Goal: Check status: Check status

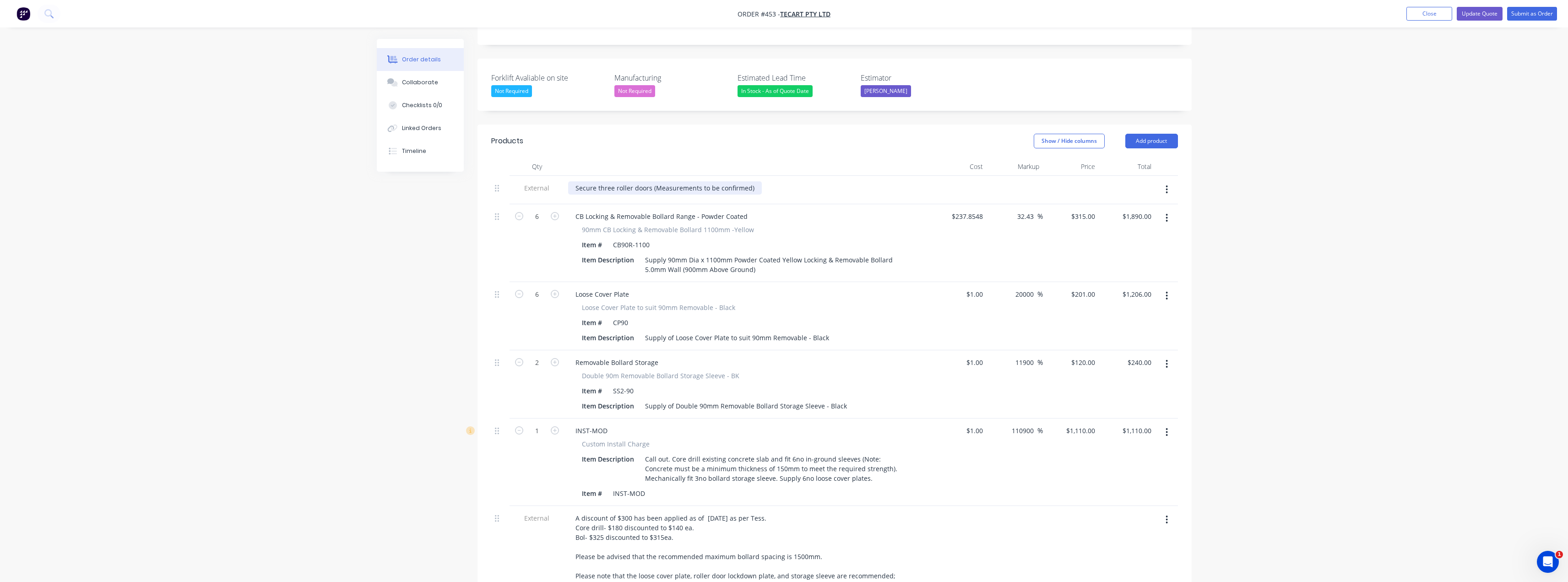
click at [612, 181] on div "Secure three roller doors (Measurements to be confirmed)" at bounding box center [665, 188] width 194 height 13
click at [747, 181] on div "Secure 3no roller doors (Measurements to be confirmed)" at bounding box center [662, 188] width 189 height 13
click at [1478, 15] on button "Update Quote" at bounding box center [1480, 14] width 46 height 14
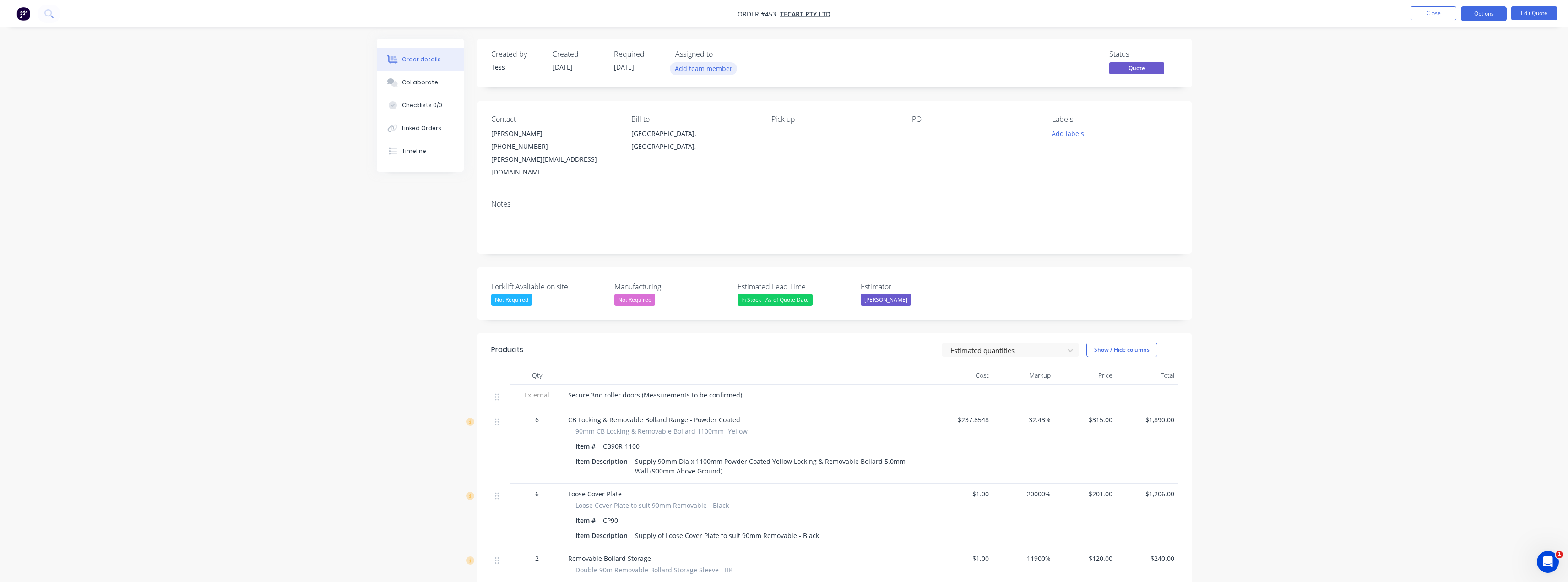
click at [709, 64] on button "Add team member" at bounding box center [703, 69] width 67 height 12
click at [712, 119] on div "[PERSON_NAME] (You)" at bounding box center [757, 120] width 108 height 10
click at [796, 48] on div "Created by Tess Created [DATE] Required [DATE] Assigned to TS Status Quote" at bounding box center [835, 63] width 714 height 48
click at [1543, 13] on button "Edit Quote" at bounding box center [1534, 13] width 46 height 14
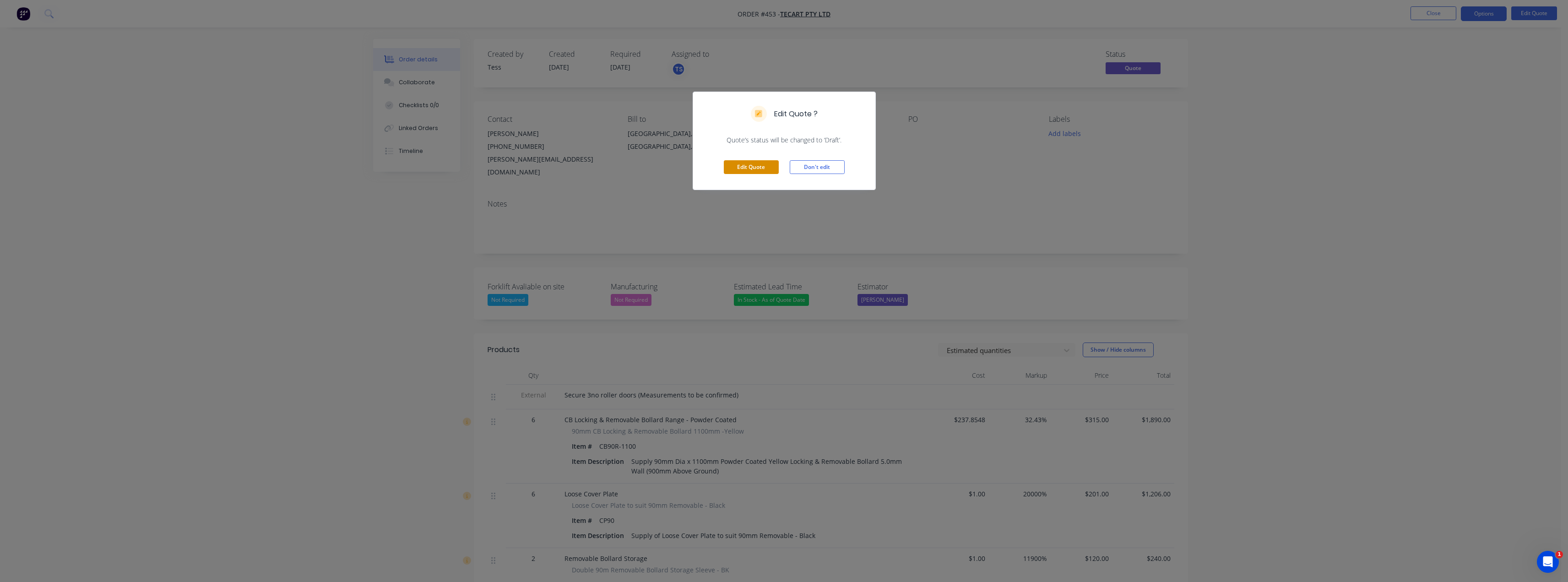
click at [752, 165] on button "Edit Quote" at bounding box center [751, 167] width 55 height 14
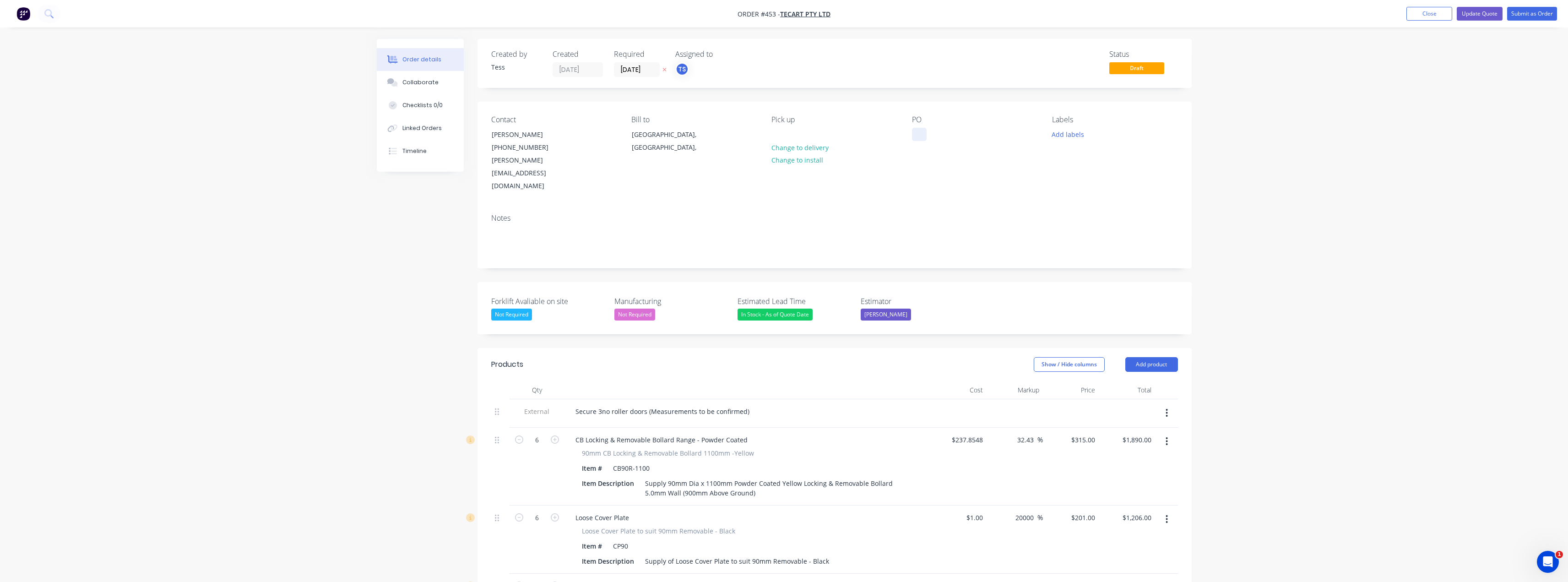
click at [918, 135] on div at bounding box center [920, 134] width 15 height 13
click at [1051, 136] on button "Add labels" at bounding box center [1068, 134] width 42 height 12
click at [1088, 216] on div "Install" at bounding box center [1088, 216] width 24 height 10
click at [1118, 116] on div "Labels" at bounding box center [1114, 119] width 126 height 9
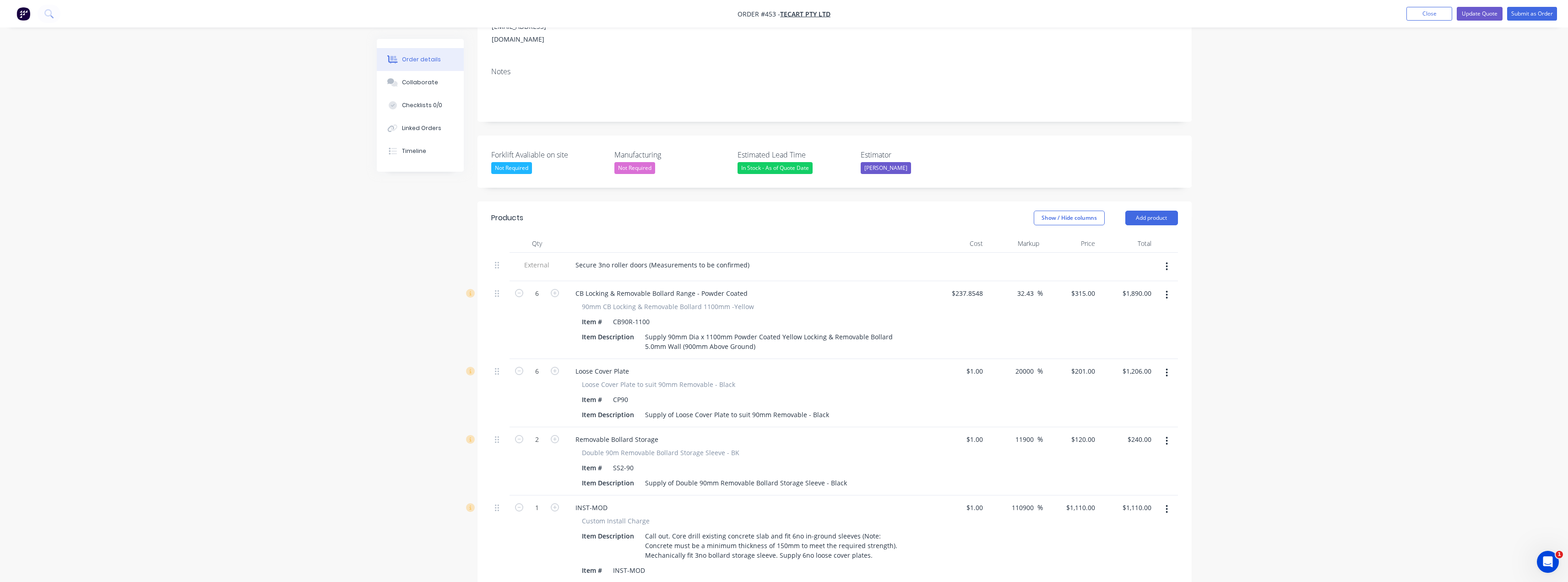
scroll to position [137, 0]
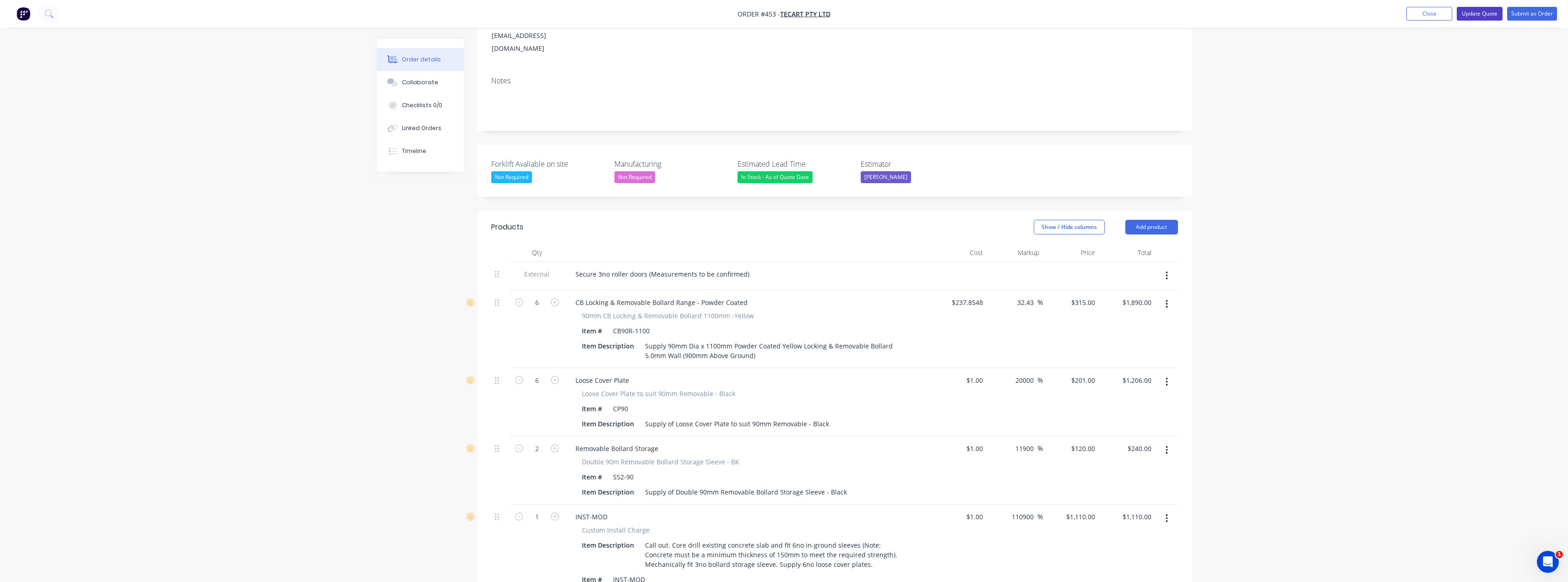
click at [1475, 14] on button "Update Quote" at bounding box center [1480, 14] width 46 height 14
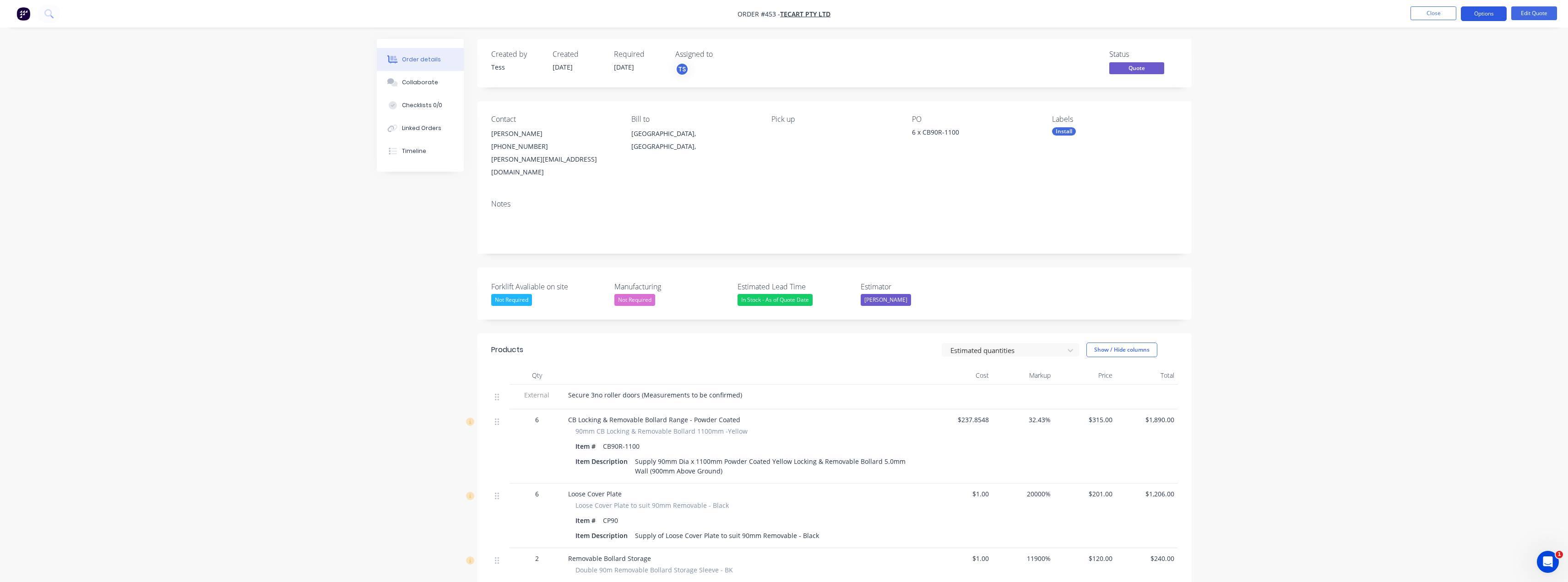
click at [1488, 13] on button "Options" at bounding box center [1484, 14] width 46 height 15
click at [1413, 66] on button "Proforma Invoice" at bounding box center [1456, 74] width 101 height 19
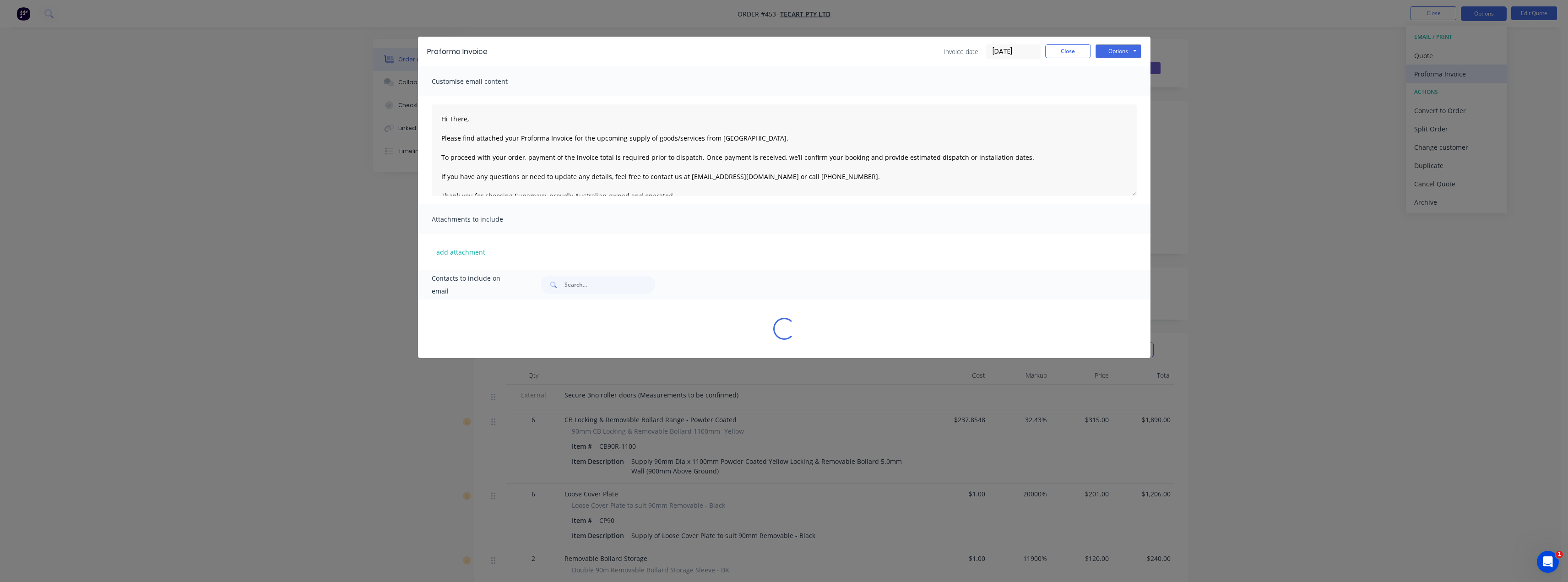
type textarea "Hi There, Please find attached your Proforma Invoice for the upcoming supply of…"
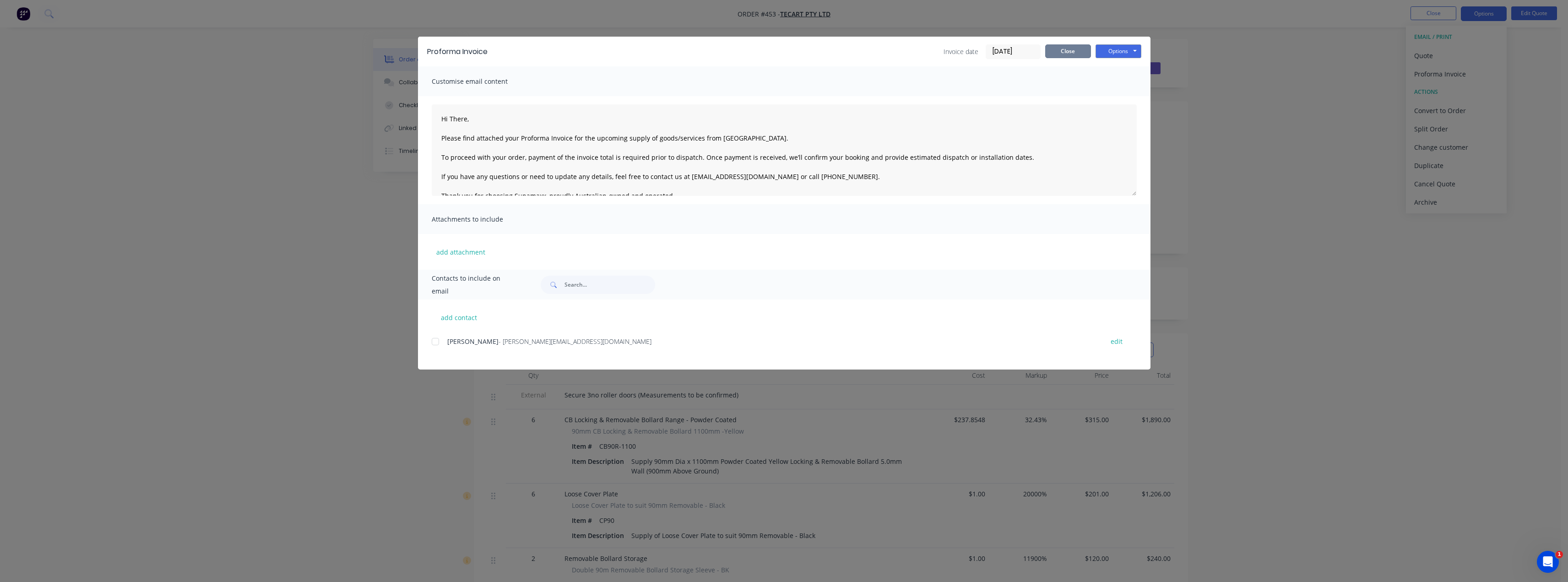
click at [1067, 51] on button "Close" at bounding box center [1068, 51] width 46 height 14
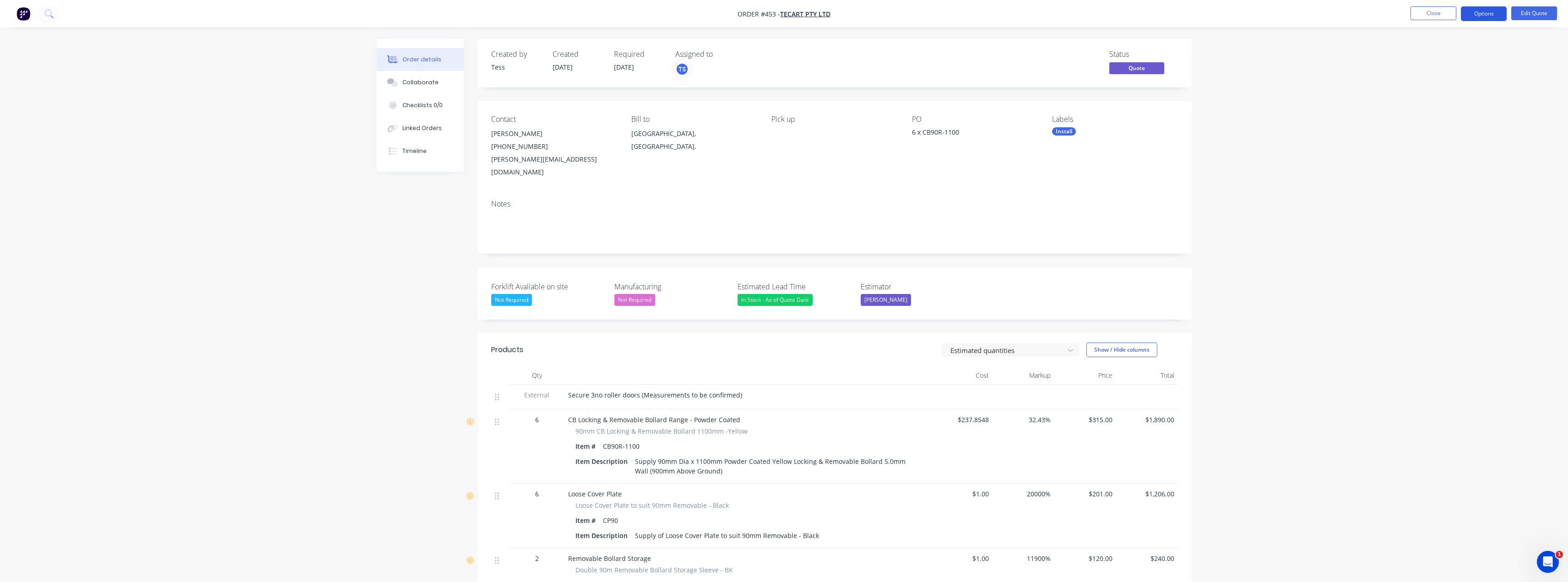
click at [1477, 15] on button "Options" at bounding box center [1484, 14] width 46 height 15
click at [1422, 59] on div "Quote" at bounding box center [1456, 55] width 84 height 13
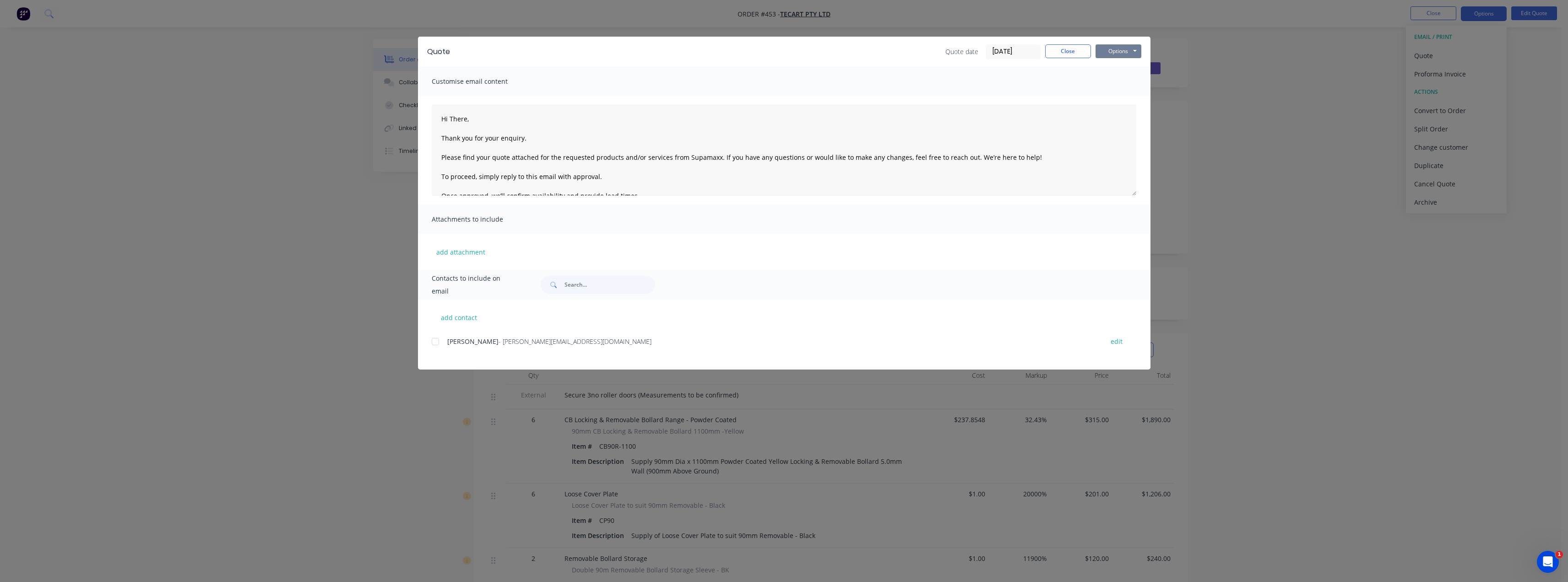
click at [1117, 50] on button "Options" at bounding box center [1118, 51] width 46 height 14
click at [1121, 64] on button "Preview" at bounding box center [1124, 67] width 59 height 15
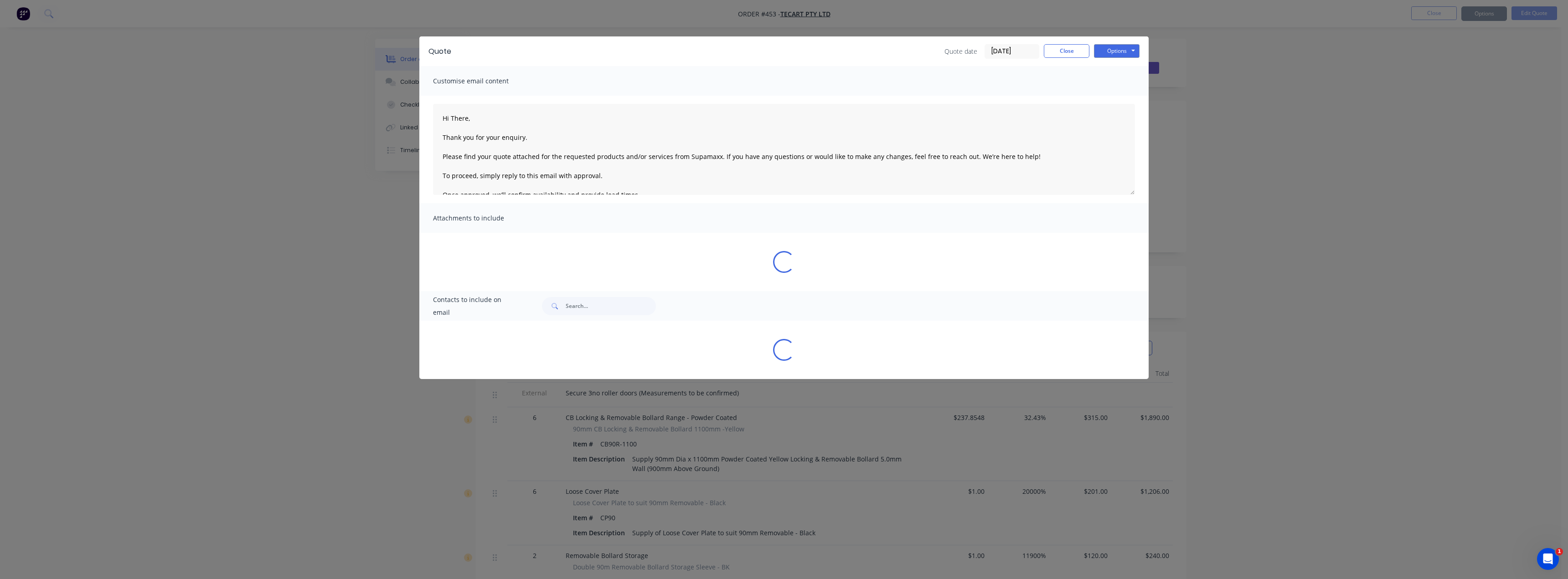
type textarea "Hi There, Thank you for your enquiry. Please find your quote attached for the r…"
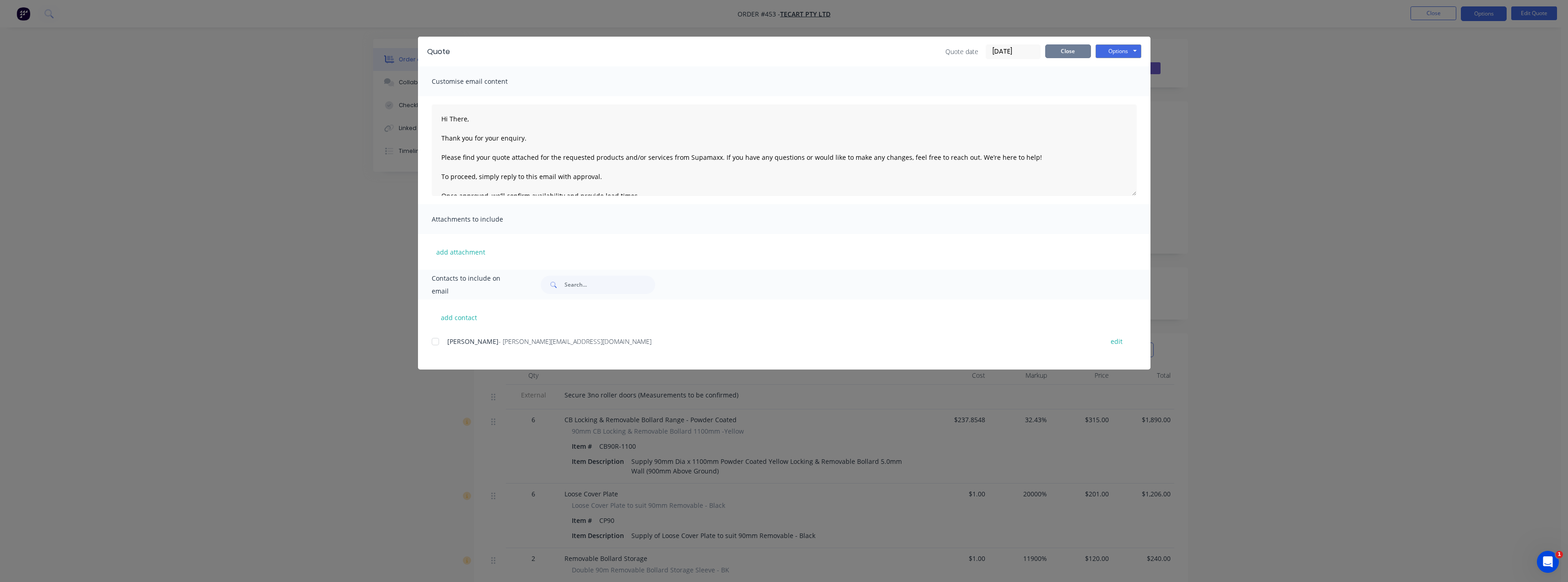
click at [1072, 50] on button "Close" at bounding box center [1068, 51] width 46 height 14
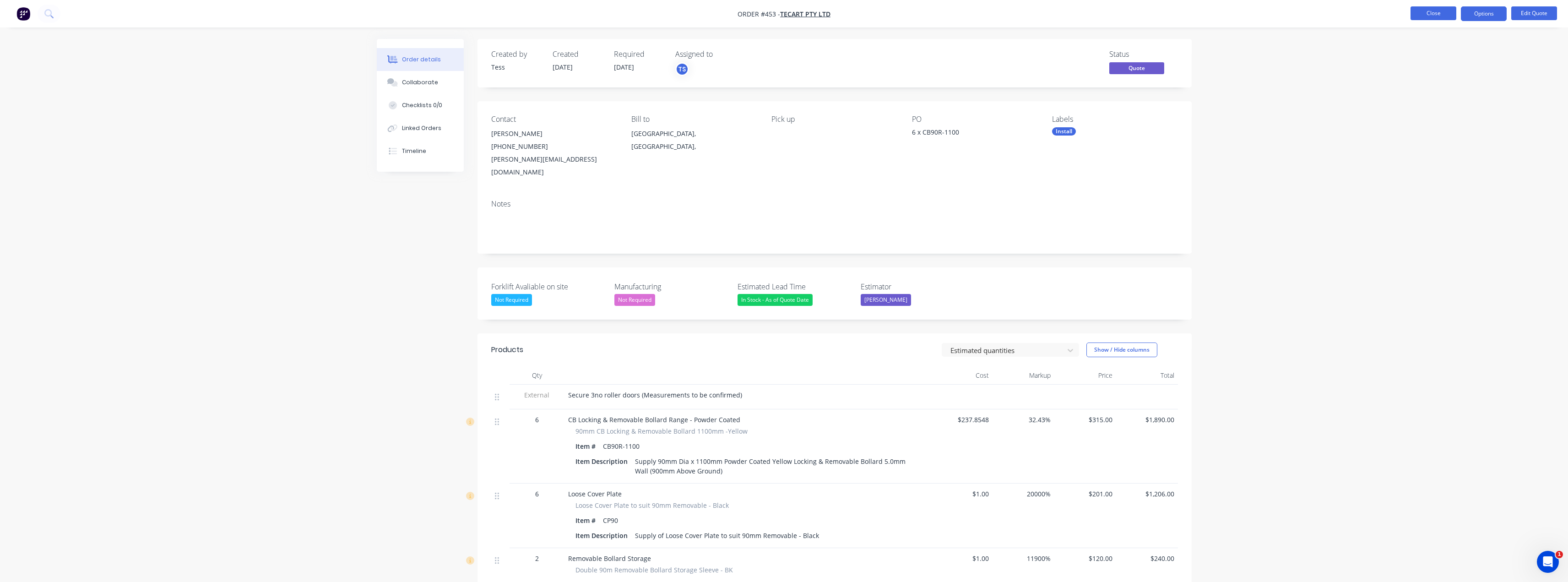
click at [1435, 12] on button "Close" at bounding box center [1433, 13] width 46 height 14
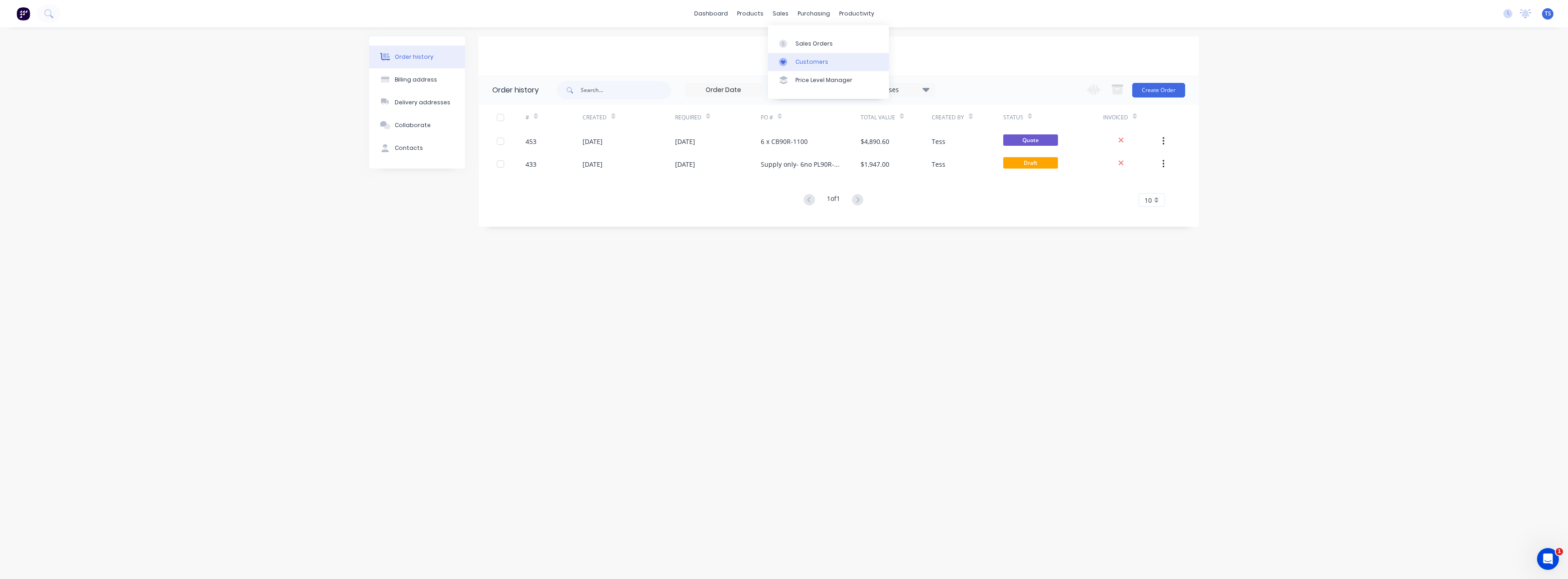
click at [796, 63] on div "Customers" at bounding box center [811, 62] width 33 height 8
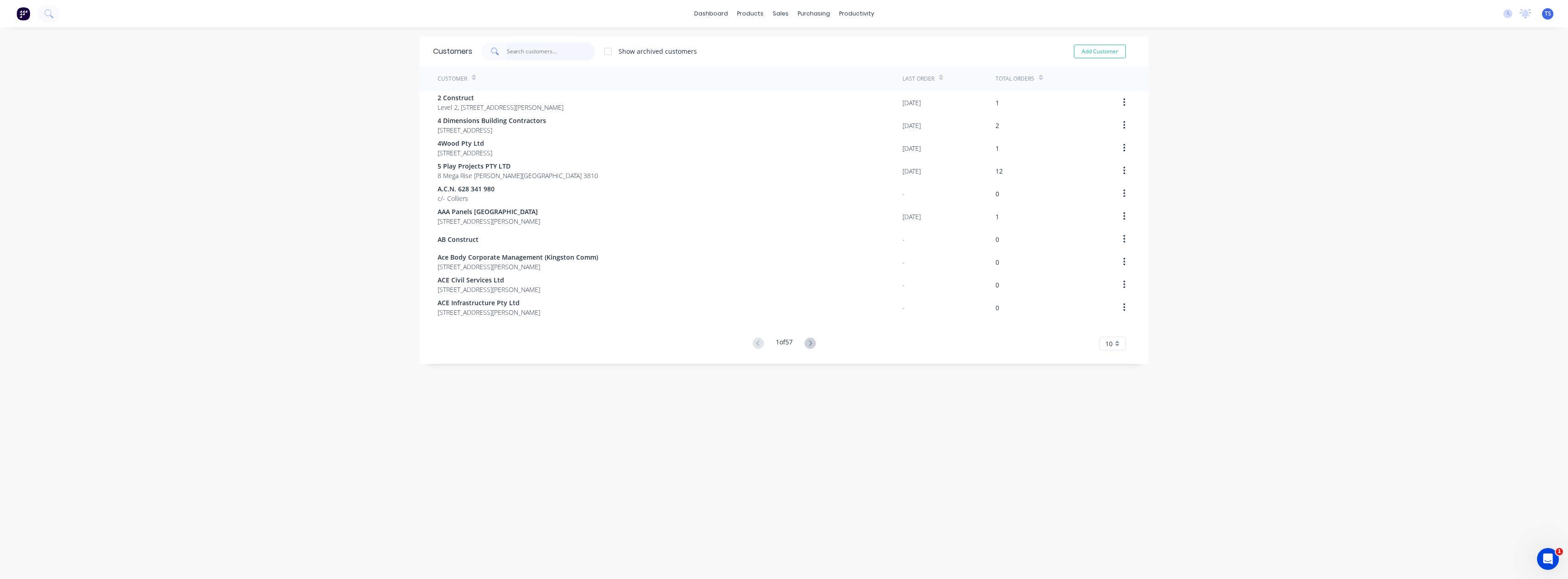
click at [547, 51] on input "text" at bounding box center [551, 52] width 89 height 18
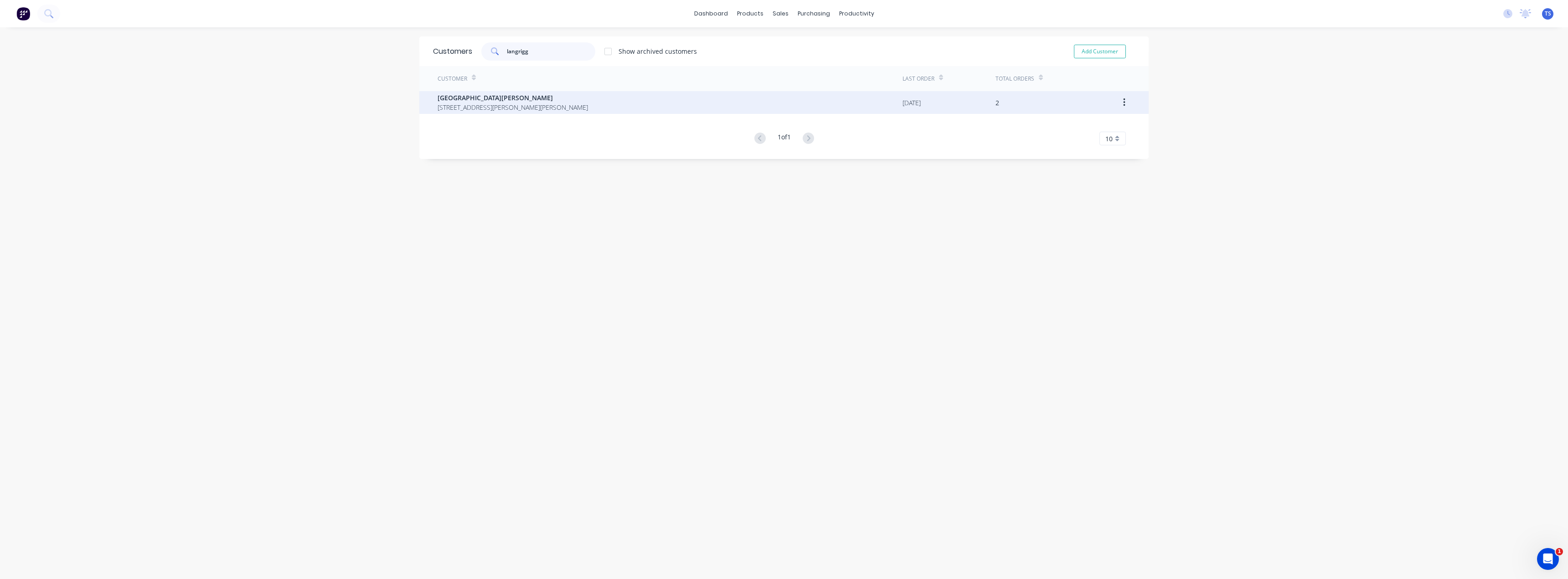
type input "langrigg"
click at [516, 97] on span "[GEOGRAPHIC_DATA][PERSON_NAME]" at bounding box center [513, 98] width 150 height 10
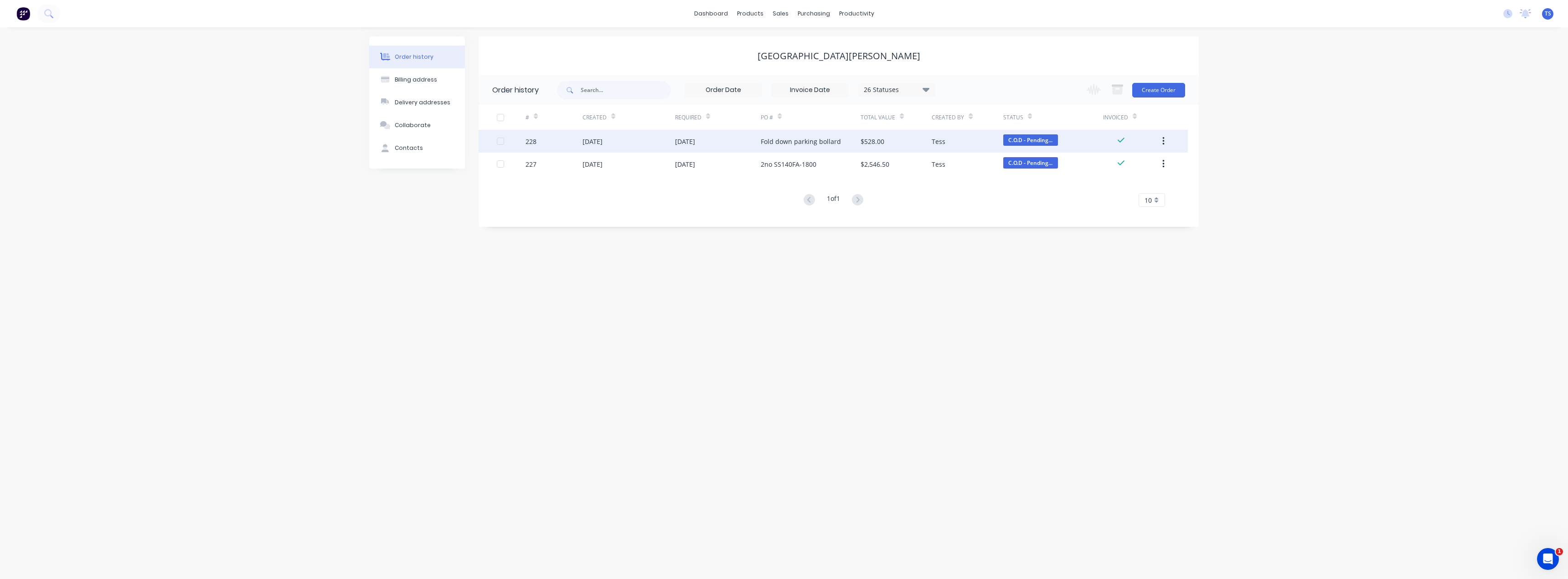
click at [826, 142] on div "Fold down parking bollard" at bounding box center [801, 142] width 80 height 10
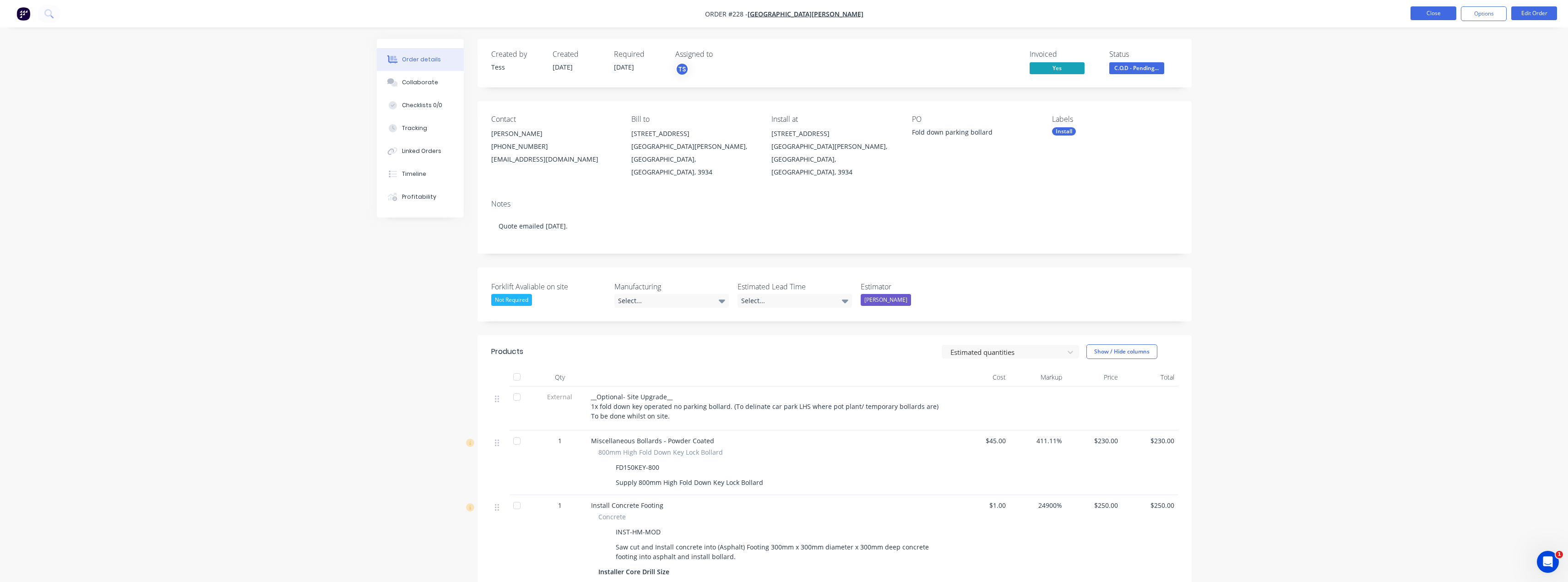
click at [1438, 11] on button "Close" at bounding box center [1433, 13] width 46 height 14
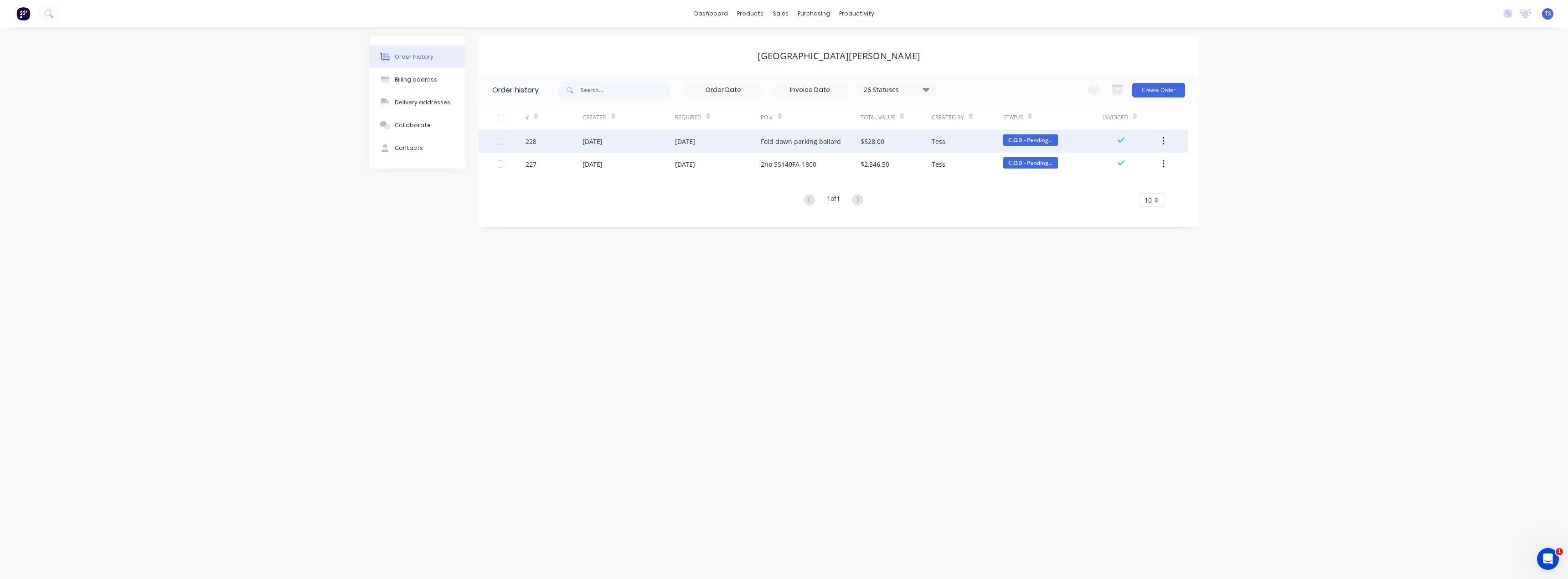
click at [770, 142] on div "Fold down parking bollard" at bounding box center [801, 142] width 80 height 10
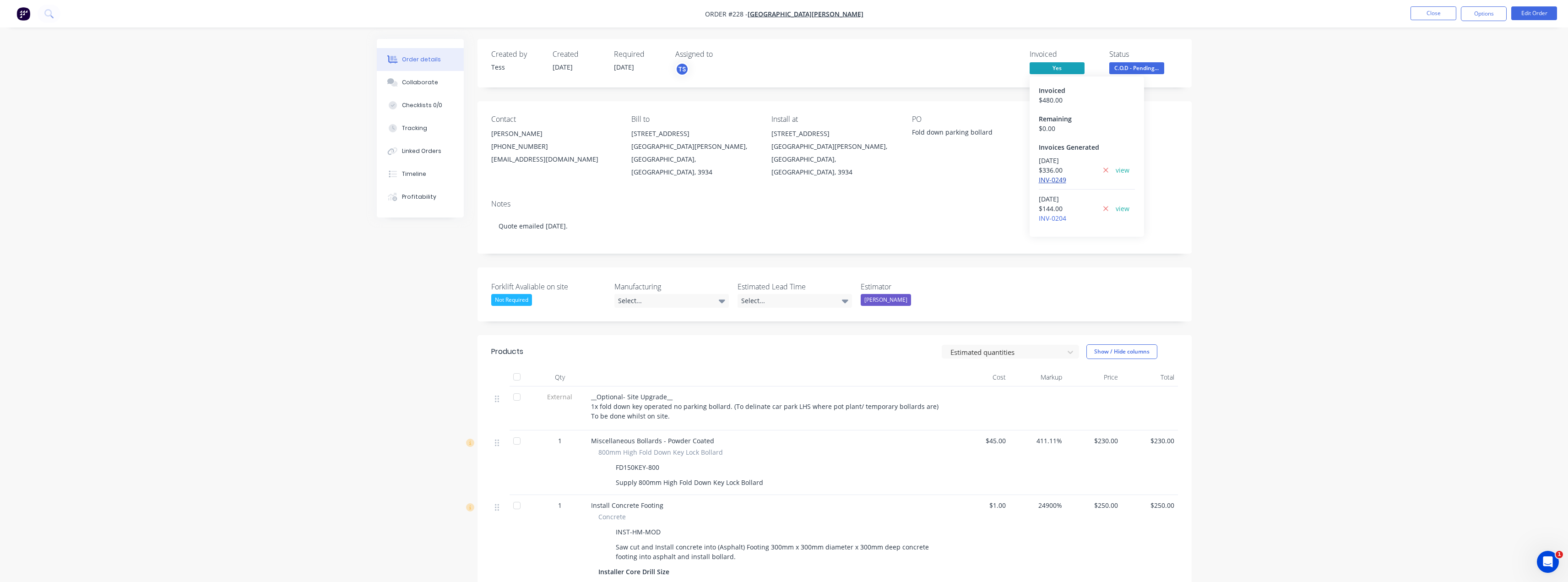
click at [1048, 180] on link "INV-0249" at bounding box center [1053, 180] width 27 height 9
click at [1439, 17] on button "Close" at bounding box center [1433, 13] width 46 height 14
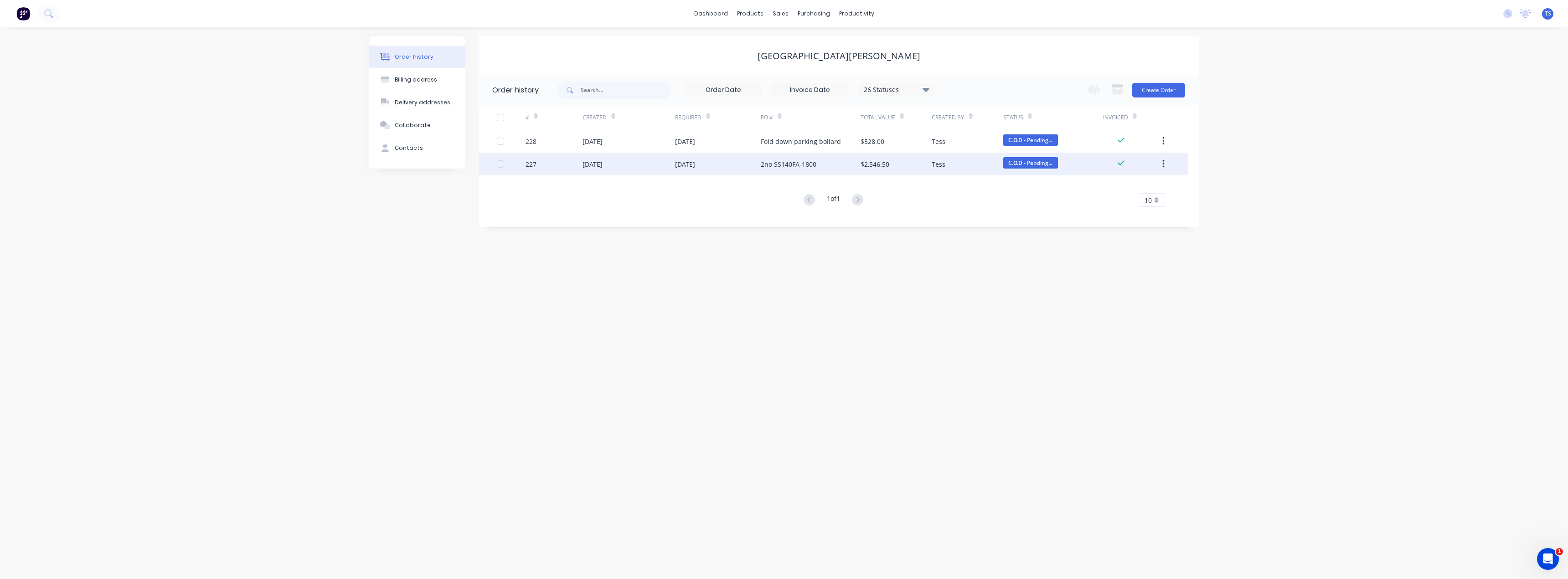
click at [809, 164] on div "2no SS140FA-1800" at bounding box center [789, 164] width 55 height 10
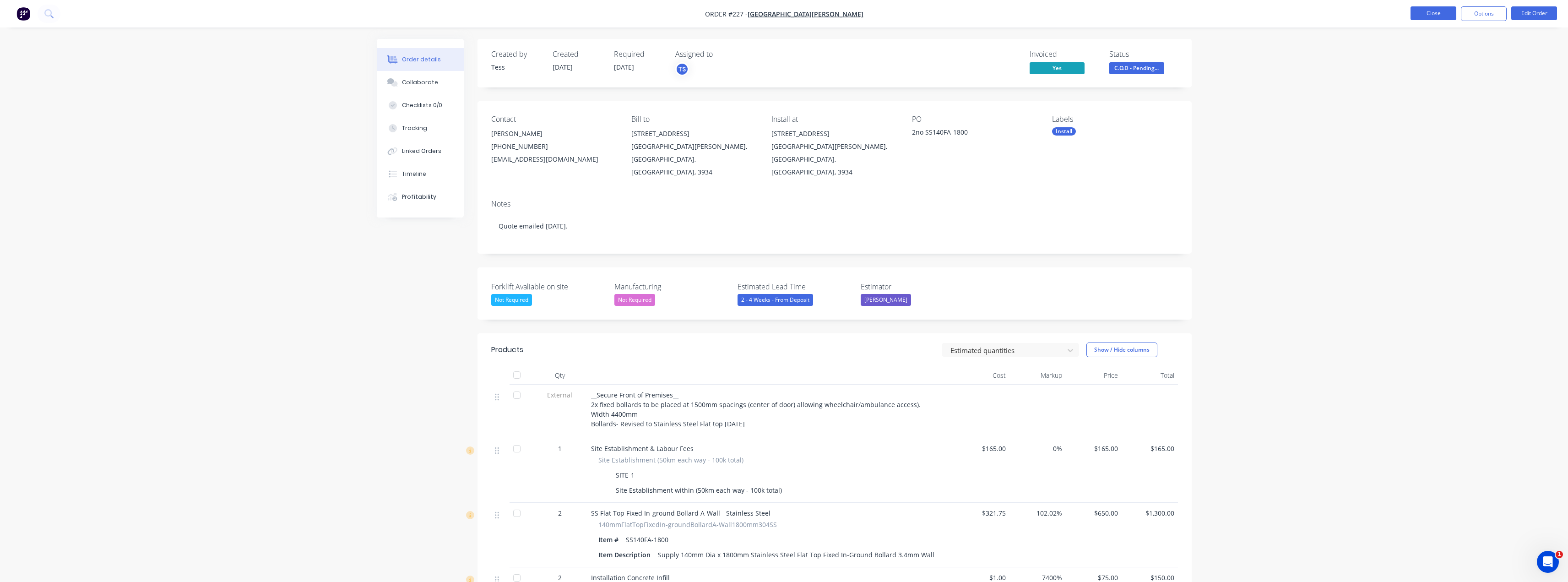
click at [1434, 11] on button "Close" at bounding box center [1433, 13] width 46 height 14
